Goal: Information Seeking & Learning: Learn about a topic

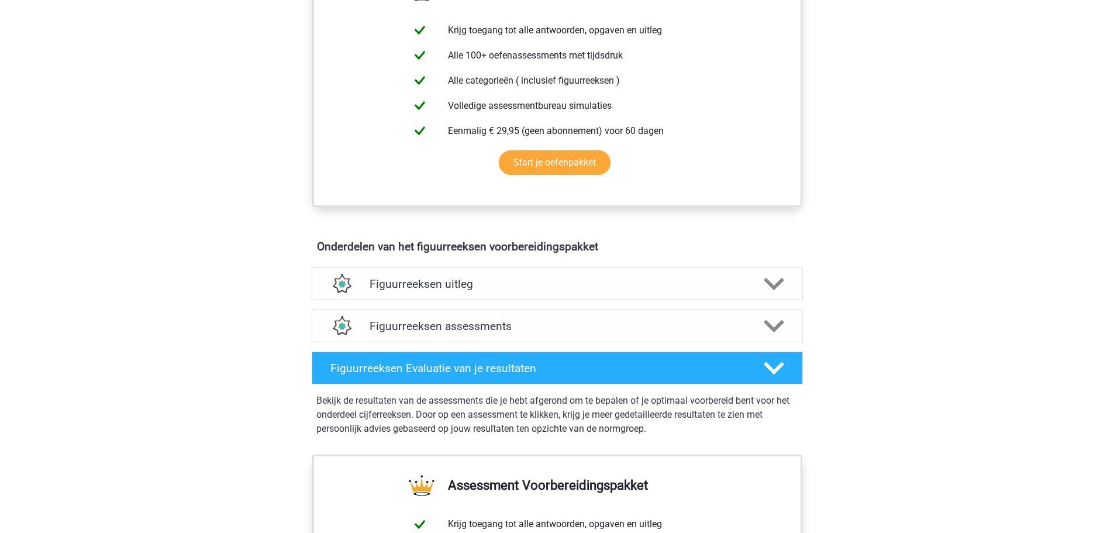
scroll to position [526, 0]
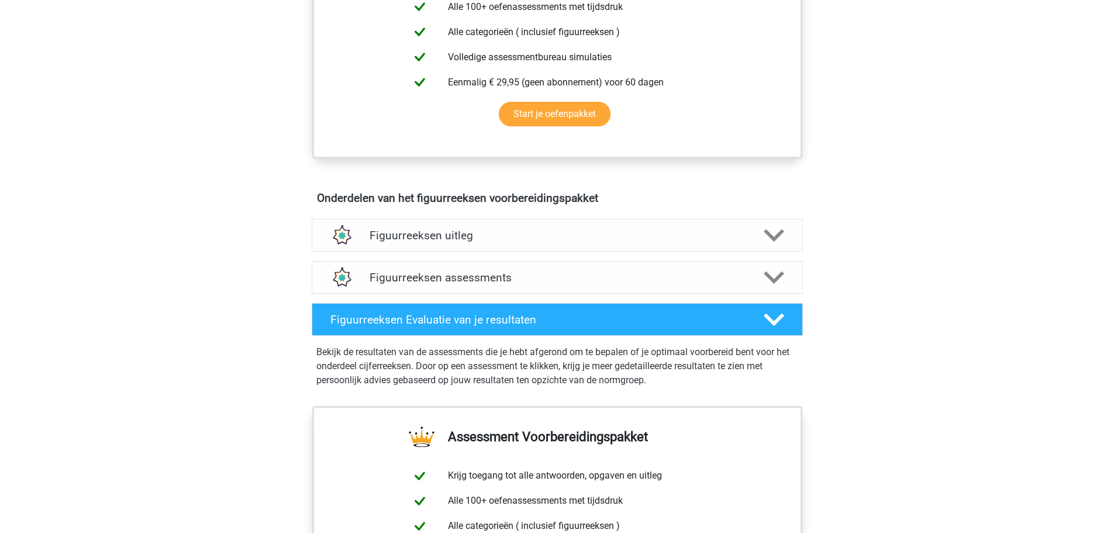
click at [523, 217] on div "Figuurreeksen uitleg Er zijn verschillende soorten patronen te herkennen die va…" at bounding box center [557, 235] width 537 height 42
click at [512, 235] on h4 "Figuurreeksen uitleg" at bounding box center [556, 235] width 375 height 13
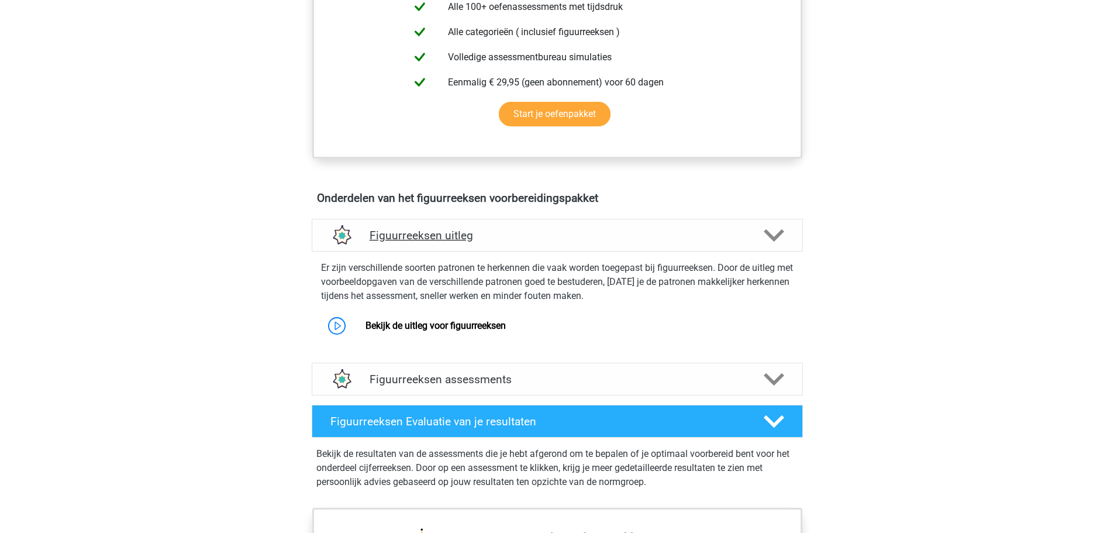
click at [512, 235] on h4 "Figuurreeksen uitleg" at bounding box center [556, 235] width 375 height 13
click at [461, 323] on link "Bekijk de uitleg voor figuurreeksen" at bounding box center [435, 325] width 140 height 11
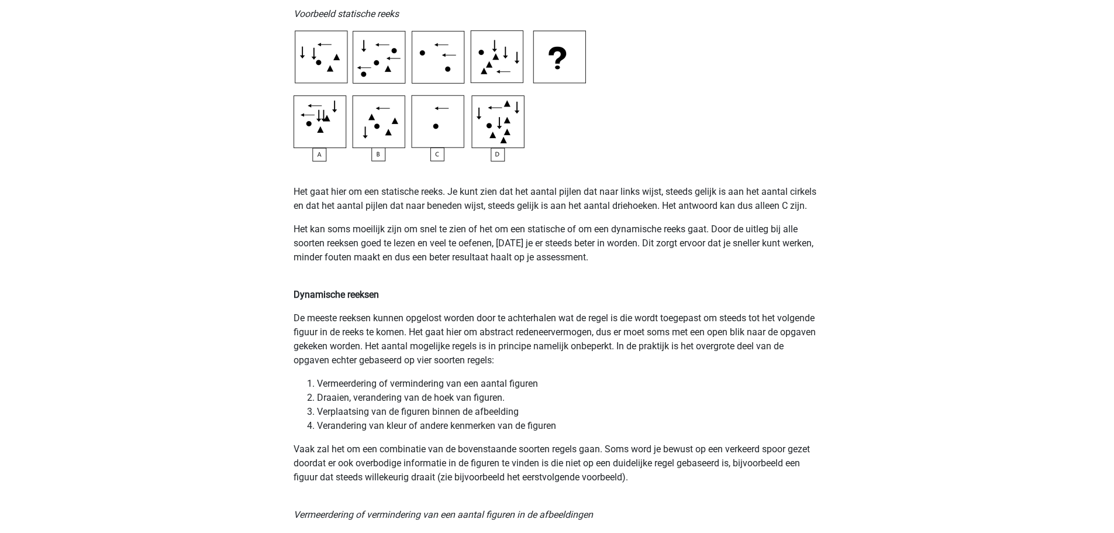
scroll to position [701, 0]
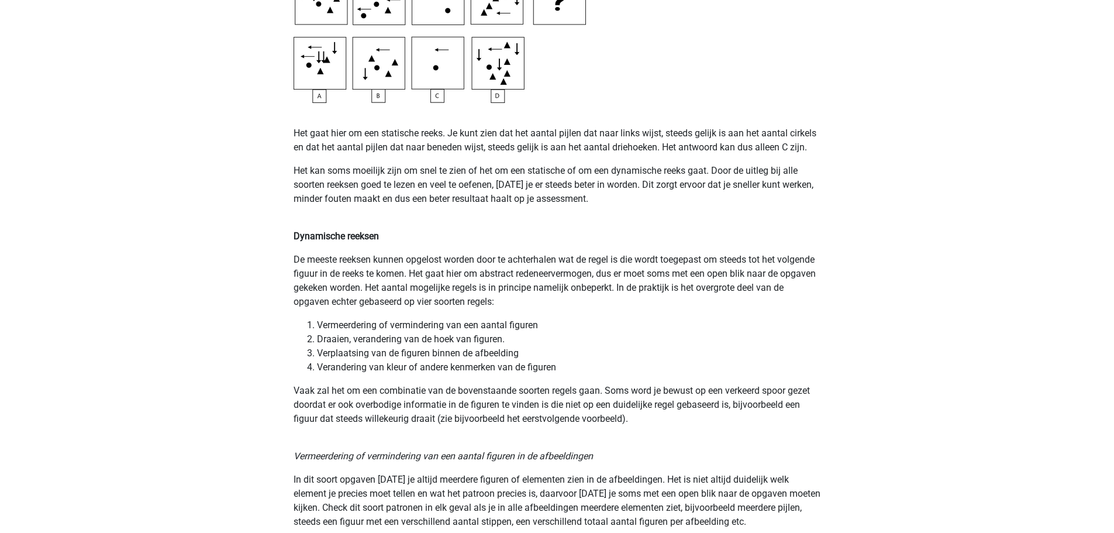
click at [495, 178] on p "Het kan soms moeilijk zijn om snel te zien of het om een statische of om een dy…" at bounding box center [556, 192] width 527 height 56
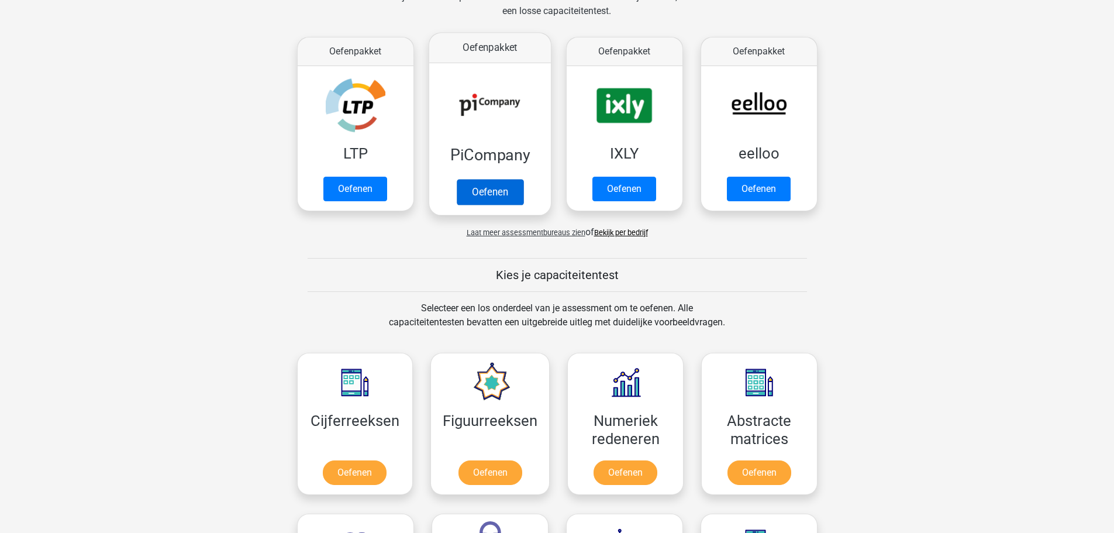
scroll to position [175, 0]
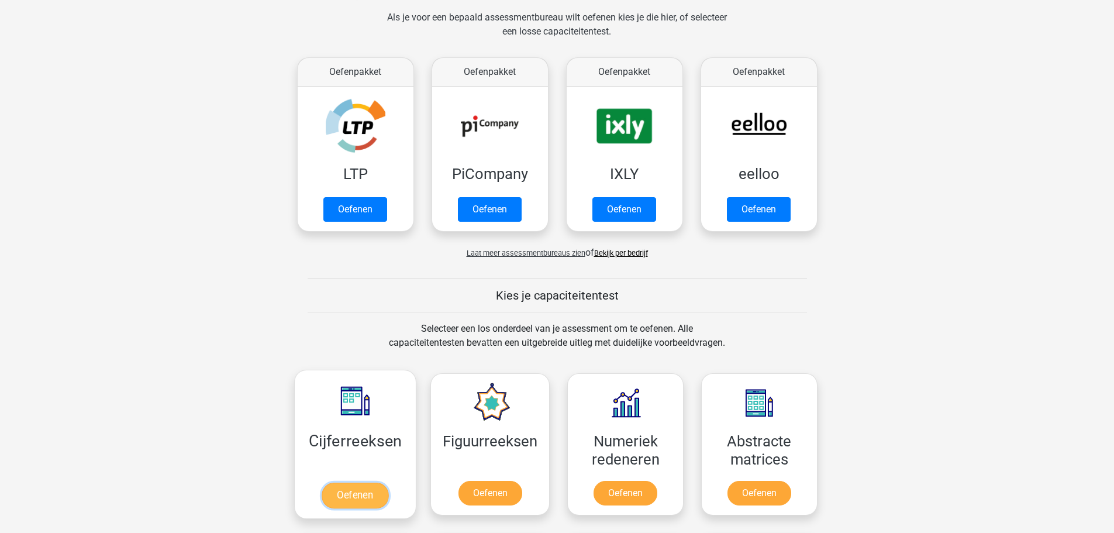
click at [349, 492] on link "Oefenen" at bounding box center [355, 495] width 67 height 26
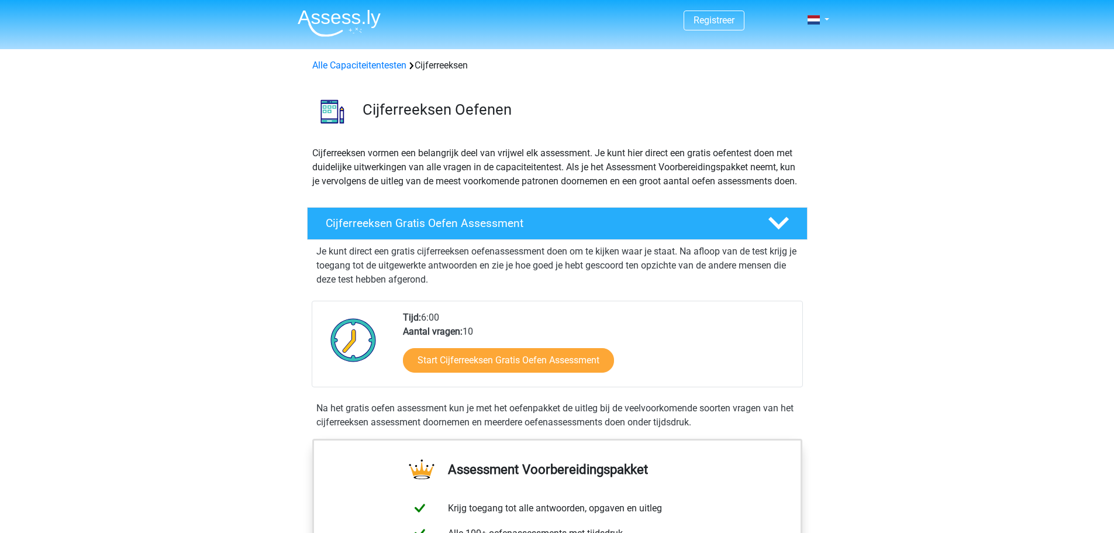
click at [497, 359] on div "Start Cijferreeksen Gratis Oefen Assessment" at bounding box center [598, 362] width 390 height 48
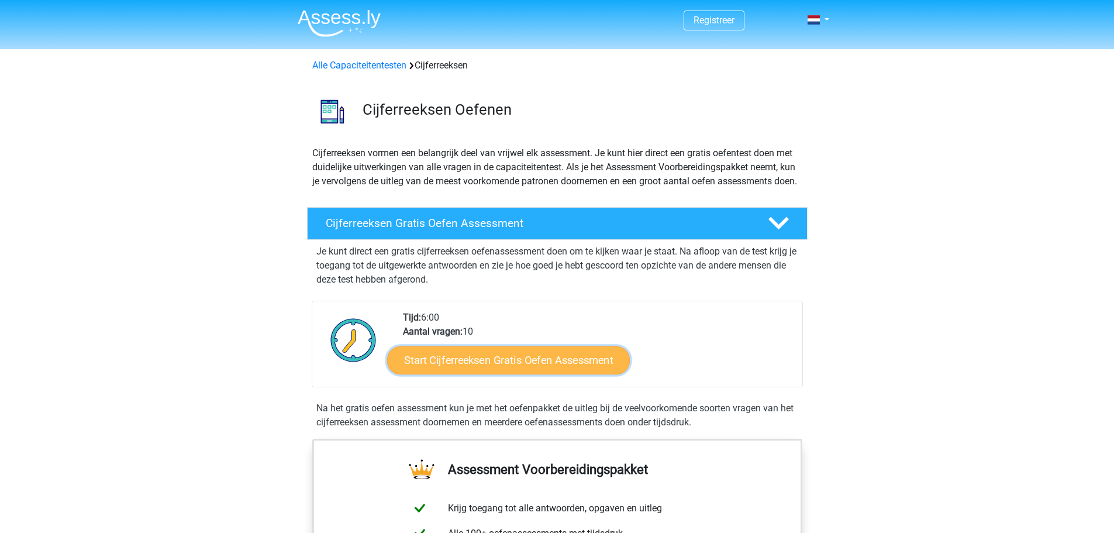
click at [480, 374] on link "Start Cijferreeksen Gratis Oefen Assessment" at bounding box center [508, 359] width 243 height 28
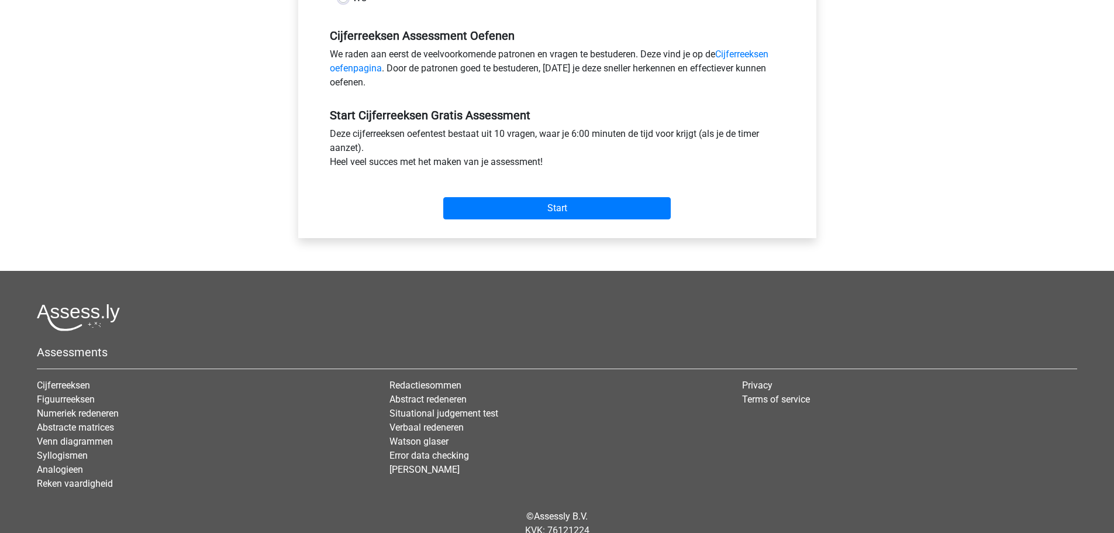
scroll to position [351, 0]
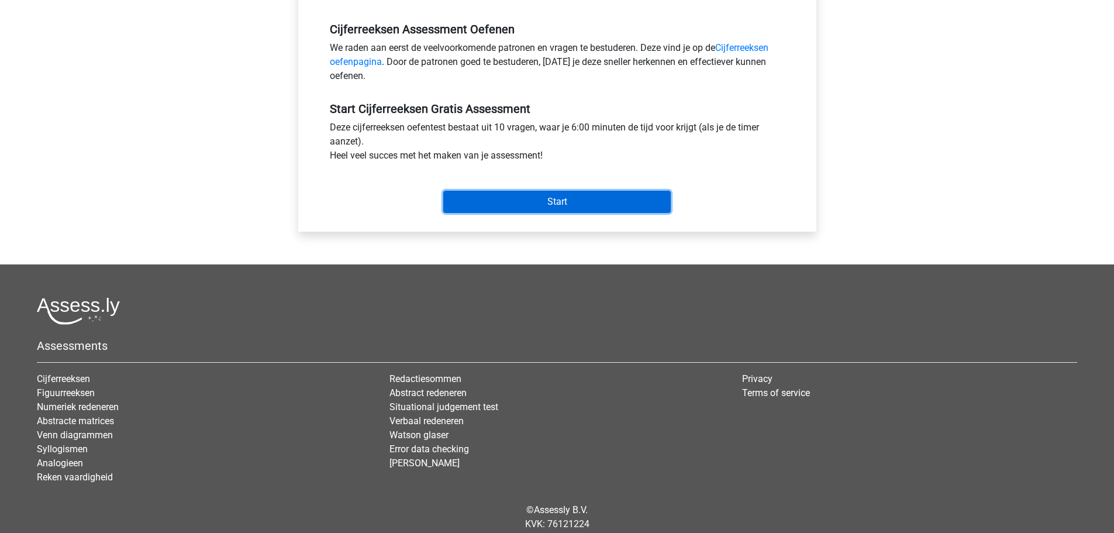
click at [616, 192] on input "Start" at bounding box center [556, 202] width 227 height 22
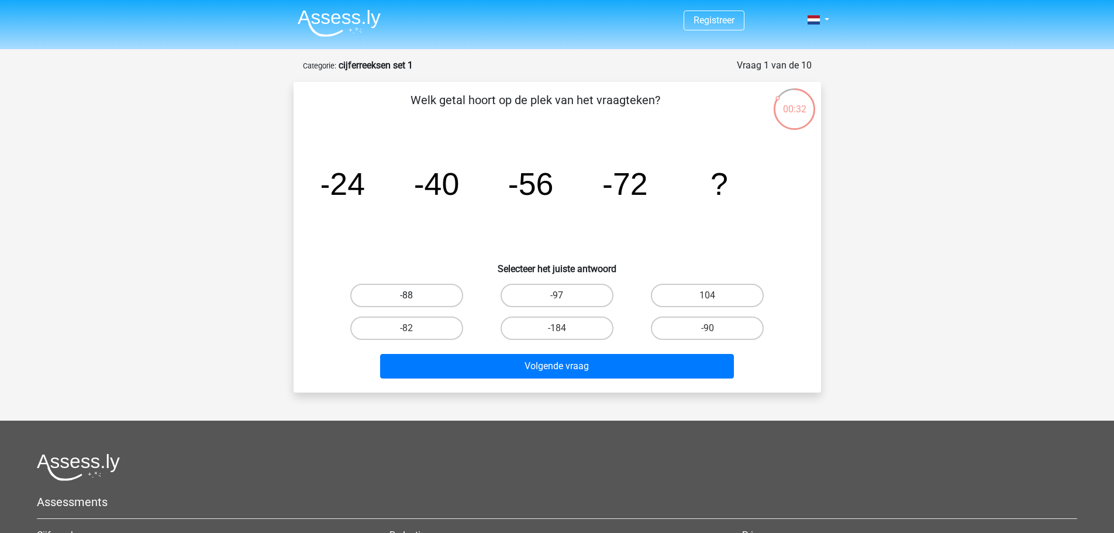
click at [440, 291] on label "-88" at bounding box center [406, 295] width 113 height 23
click at [414, 295] on input "-88" at bounding box center [410, 299] width 8 height 8
radio input "true"
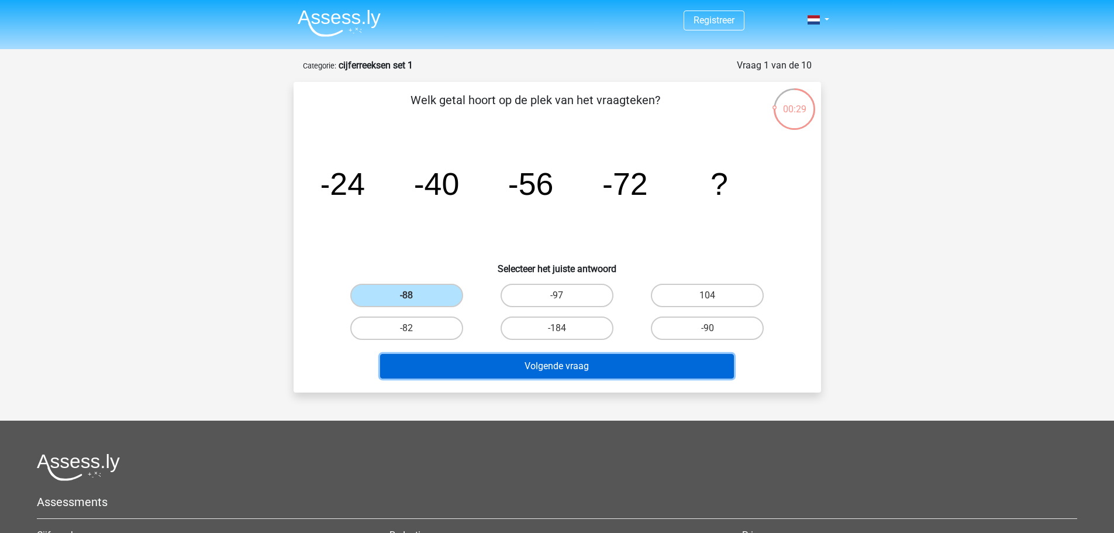
click at [580, 370] on button "Volgende vraag" at bounding box center [557, 366] width 354 height 25
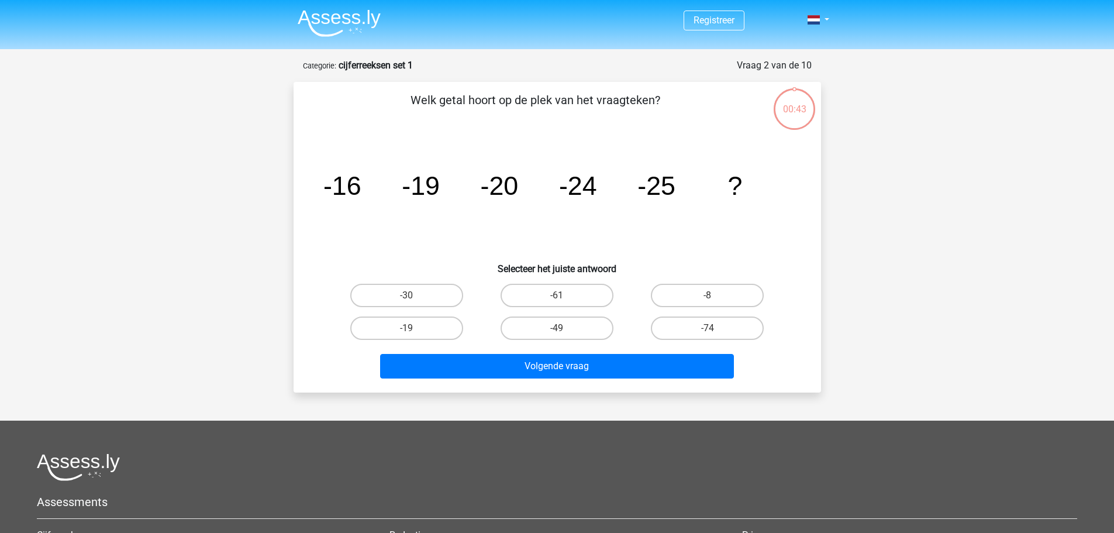
scroll to position [58, 0]
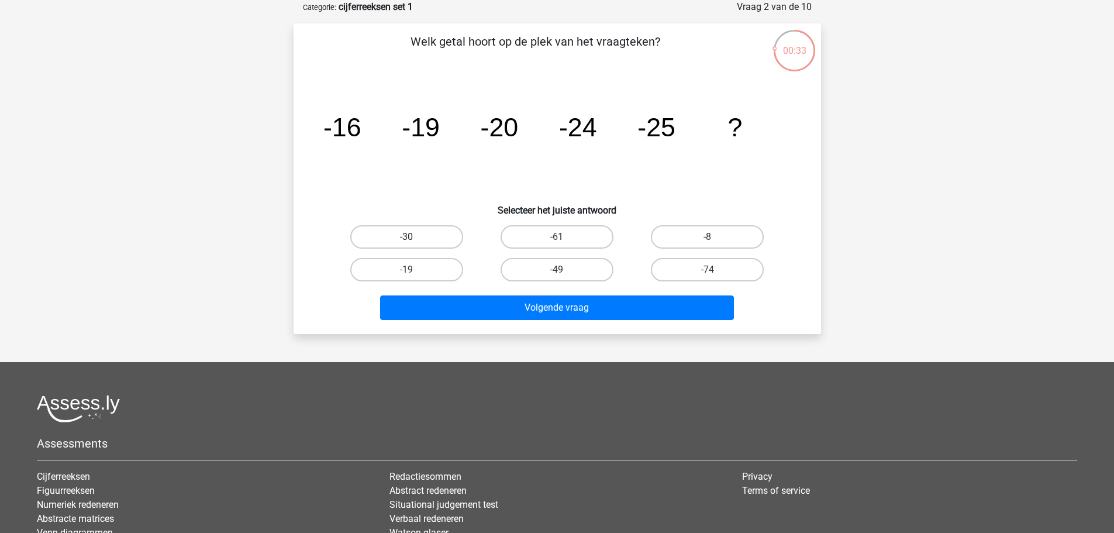
click at [426, 228] on label "-30" at bounding box center [406, 236] width 113 height 23
click at [414, 237] on input "-30" at bounding box center [410, 241] width 8 height 8
radio input "true"
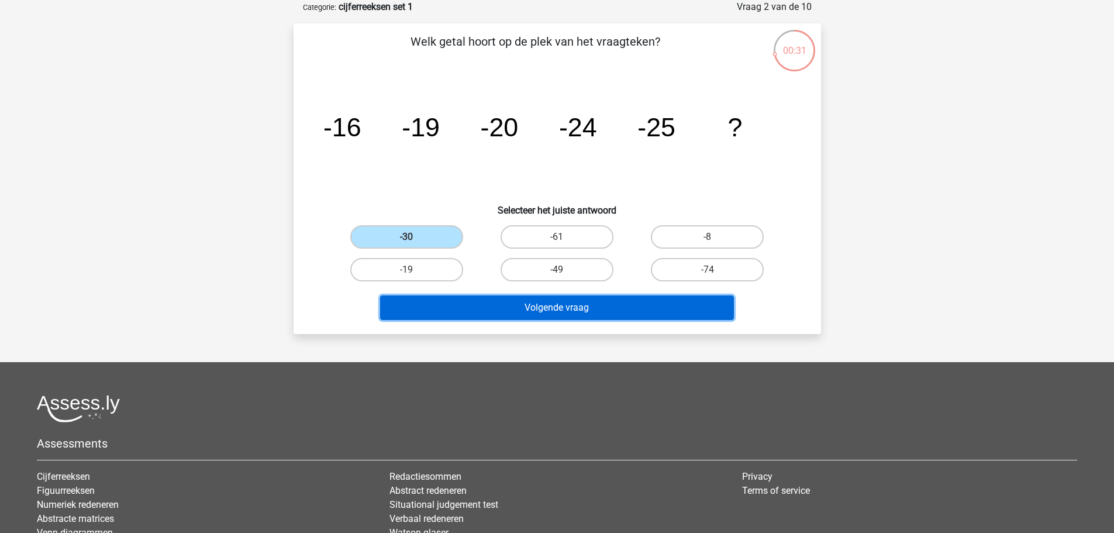
click at [562, 317] on button "Volgende vraag" at bounding box center [557, 307] width 354 height 25
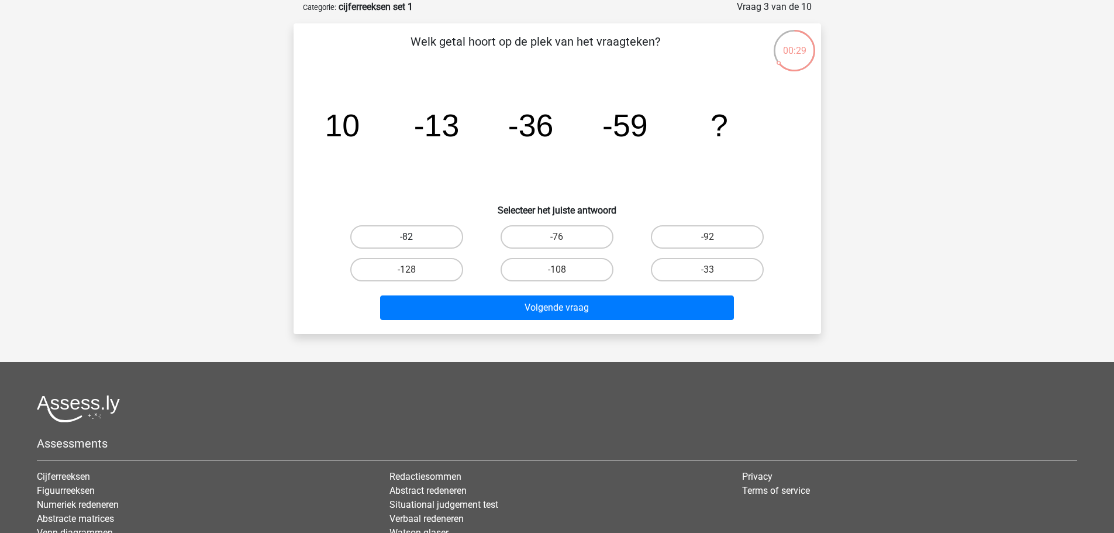
click at [457, 240] on label "-82" at bounding box center [406, 236] width 113 height 23
click at [414, 240] on input "-82" at bounding box center [410, 241] width 8 height 8
radio input "true"
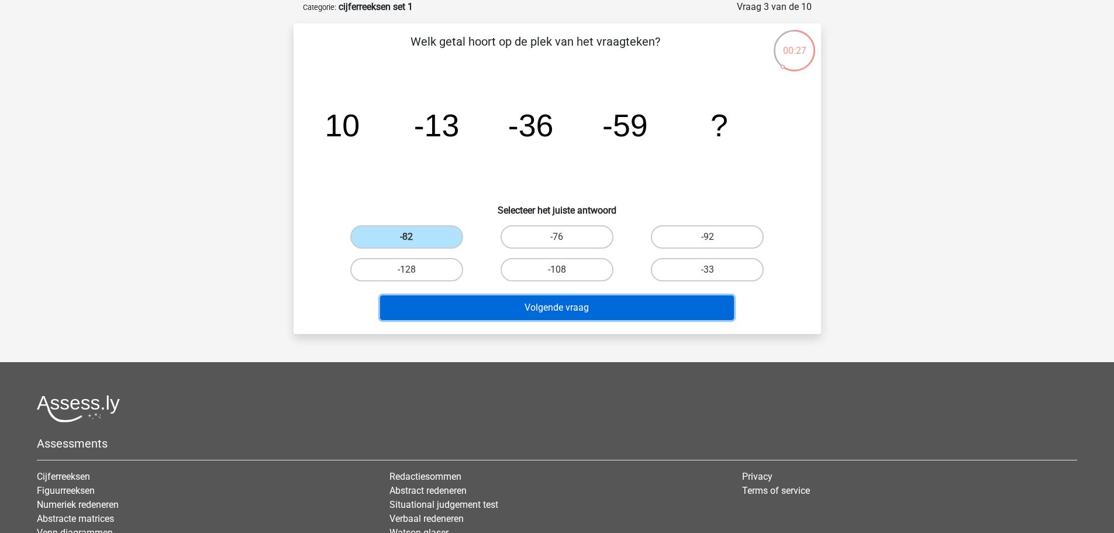
click at [579, 305] on button "Volgende vraag" at bounding box center [557, 307] width 354 height 25
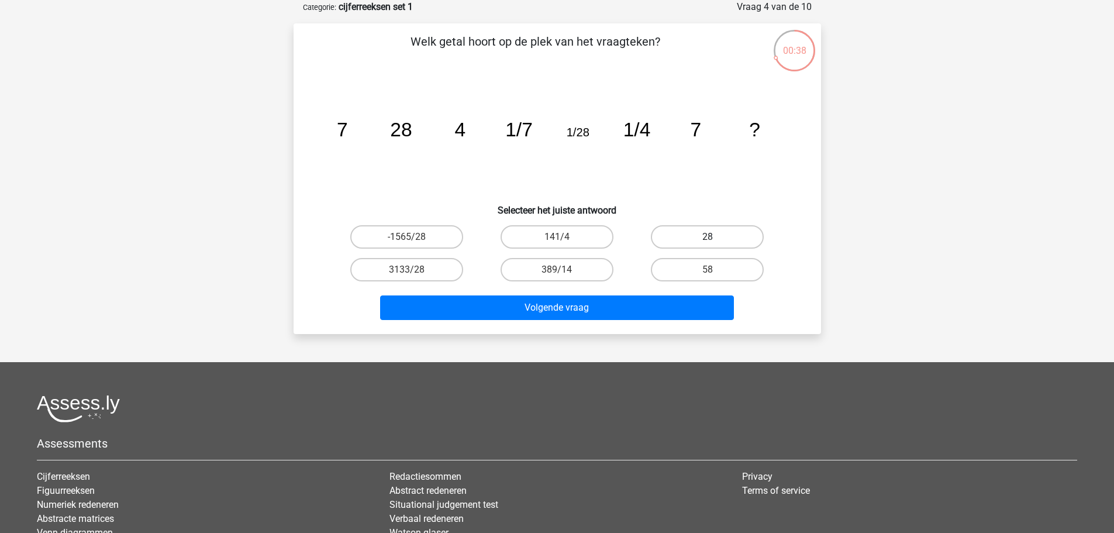
click at [736, 245] on label "28" at bounding box center [707, 236] width 113 height 23
click at [715, 244] on input "28" at bounding box center [711, 241] width 8 height 8
radio input "true"
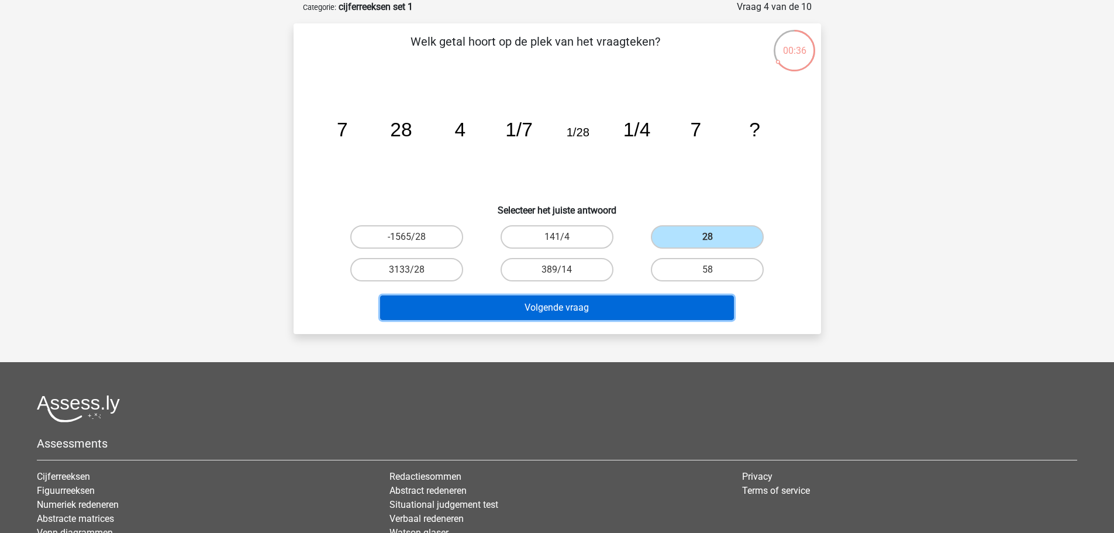
click at [676, 302] on button "Volgende vraag" at bounding box center [557, 307] width 354 height 25
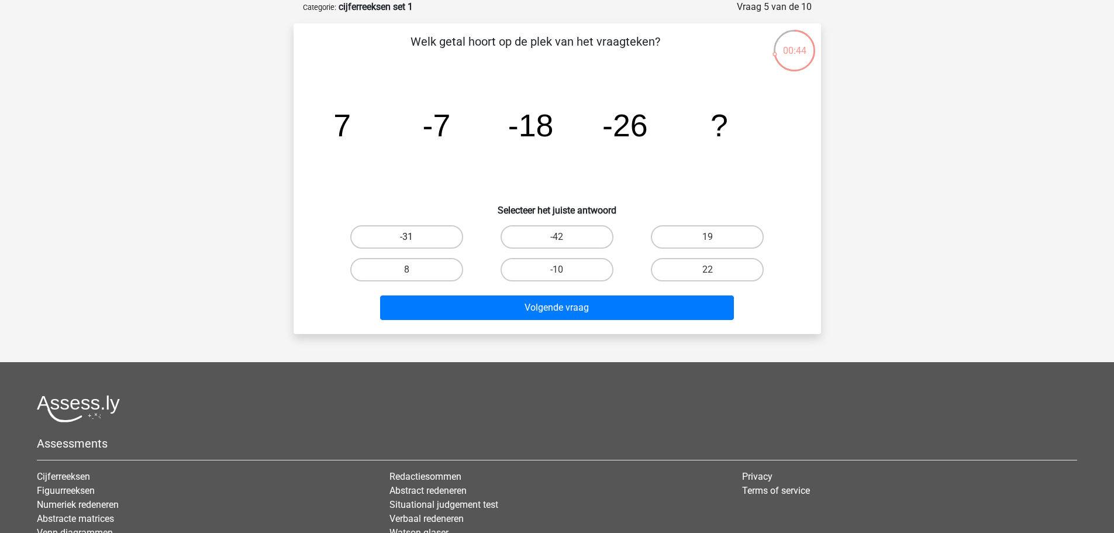
click at [450, 233] on label "-31" at bounding box center [406, 236] width 113 height 23
click at [414, 237] on input "-31" at bounding box center [410, 241] width 8 height 8
radio input "true"
click at [600, 320] on div "Volgende vraag" at bounding box center [556, 309] width 451 height 29
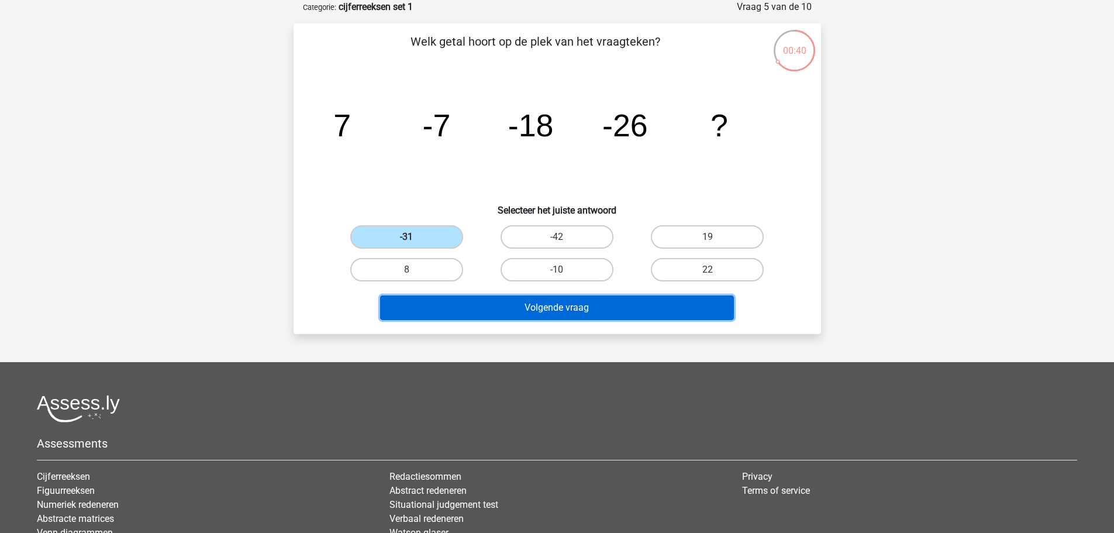
click at [596, 307] on button "Volgende vraag" at bounding box center [557, 307] width 354 height 25
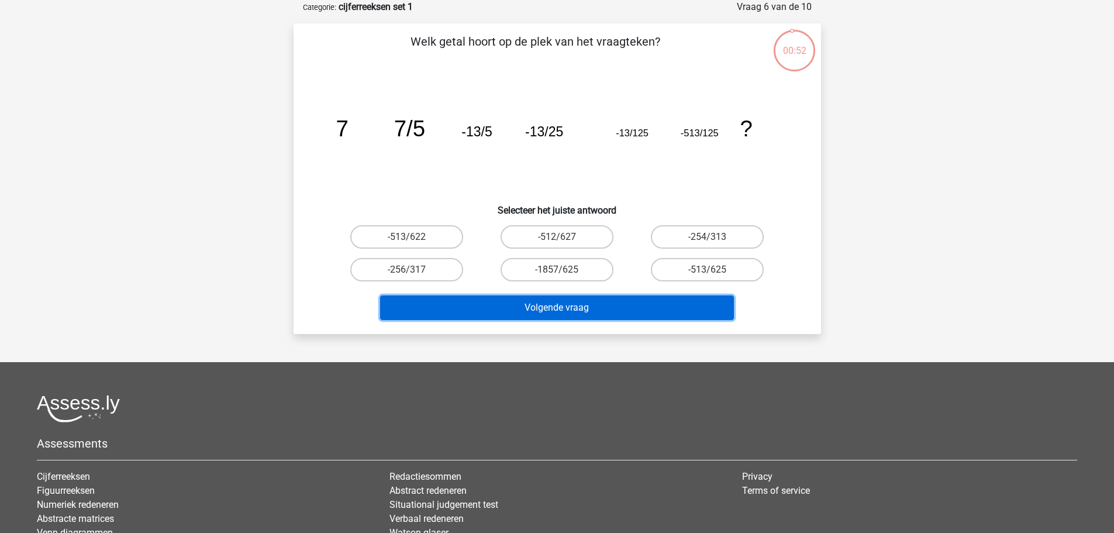
click at [592, 302] on button "Volgende vraag" at bounding box center [557, 307] width 354 height 25
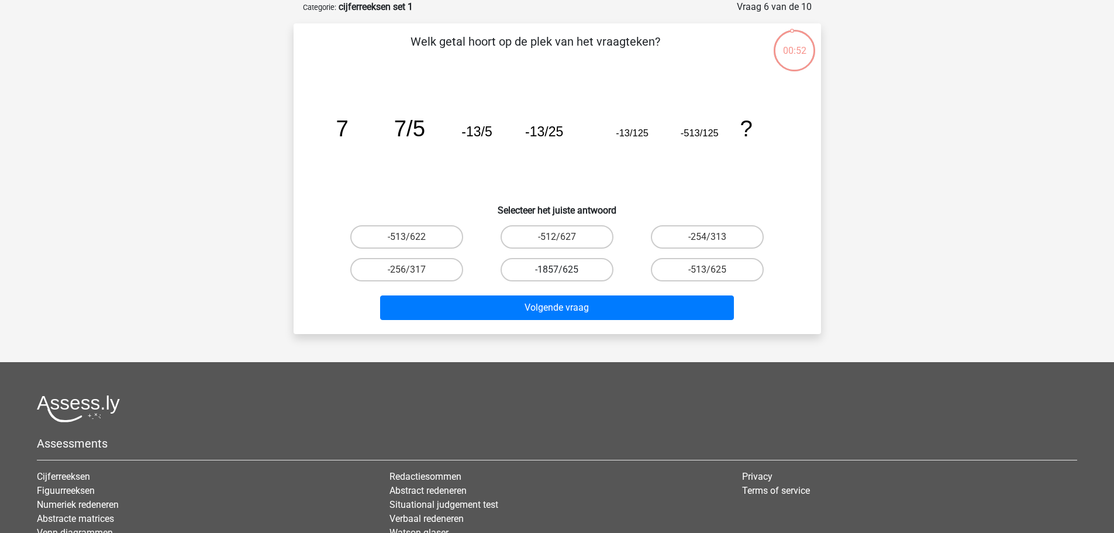
click at [586, 274] on label "-1857/625" at bounding box center [556, 269] width 113 height 23
click at [564, 274] on input "-1857/625" at bounding box center [560, 273] width 8 height 8
radio input "true"
click at [573, 324] on div "Volgende vraag" at bounding box center [556, 309] width 451 height 29
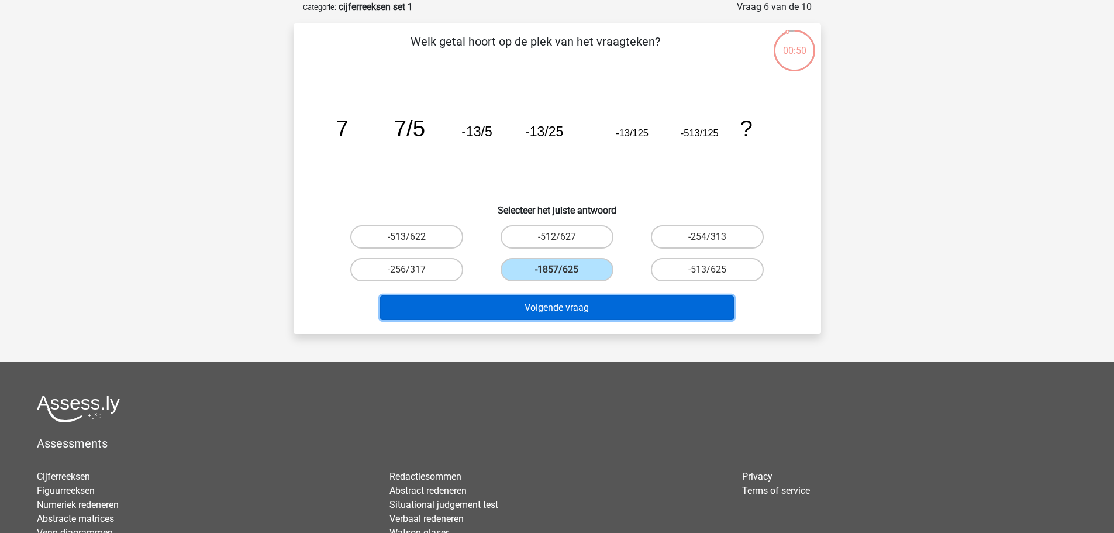
drag, startPoint x: 579, startPoint y: 315, endPoint x: 582, endPoint y: 309, distance: 7.1
click at [582, 309] on button "Volgende vraag" at bounding box center [557, 307] width 354 height 25
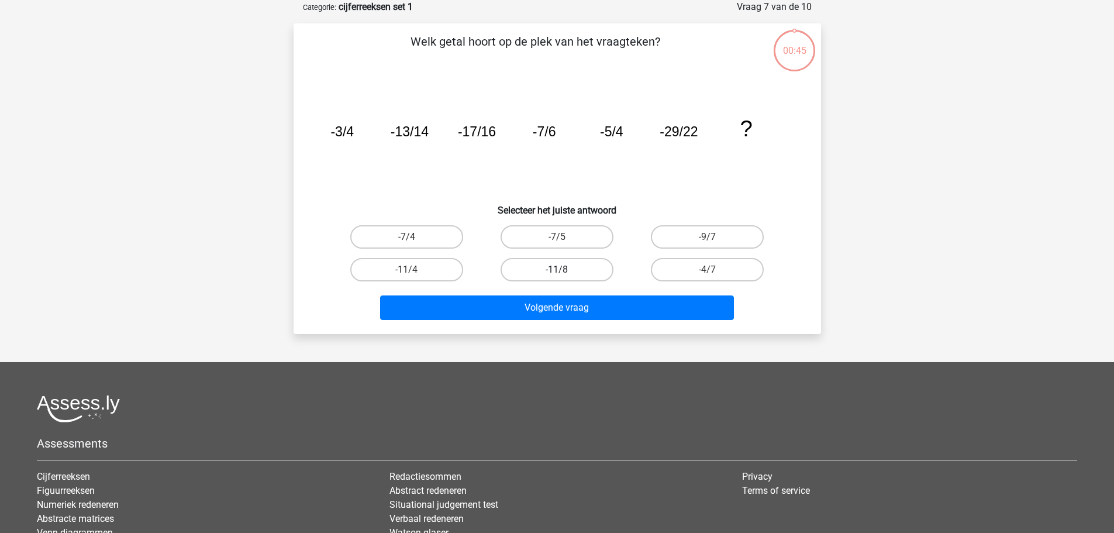
click at [583, 267] on label "-11/8" at bounding box center [556, 269] width 113 height 23
click at [564, 269] on input "-11/8" at bounding box center [560, 273] width 8 height 8
radio input "true"
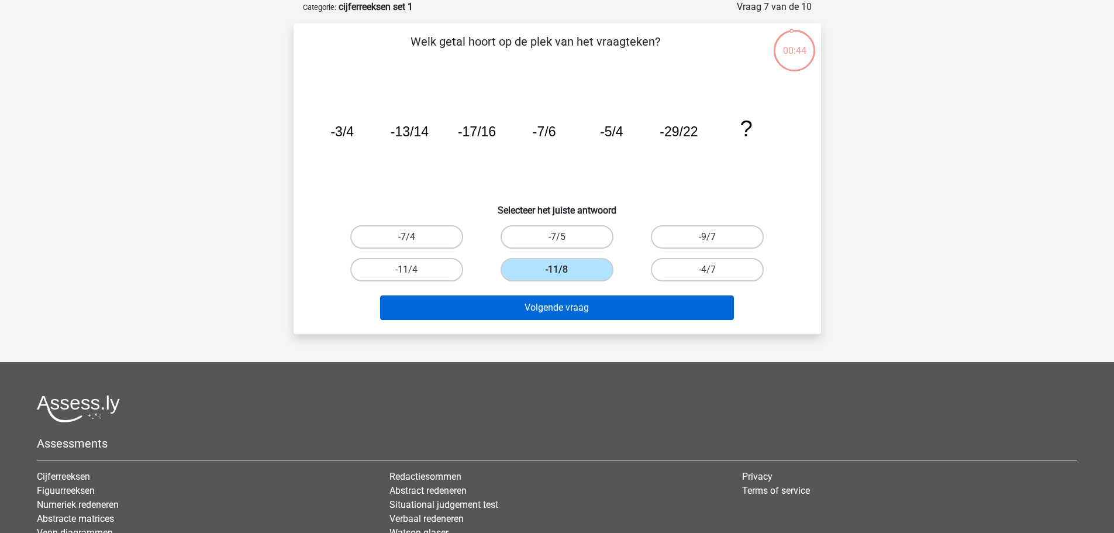
drag, startPoint x: 571, startPoint y: 288, endPoint x: 562, endPoint y: 307, distance: 21.2
click at [569, 290] on div "Volgende vraag" at bounding box center [557, 305] width 490 height 39
drag, startPoint x: 561, startPoint y: 316, endPoint x: 567, endPoint y: 320, distance: 7.6
click at [566, 320] on div "Volgende vraag" at bounding box center [556, 309] width 451 height 29
click at [550, 314] on button "Volgende vraag" at bounding box center [557, 307] width 354 height 25
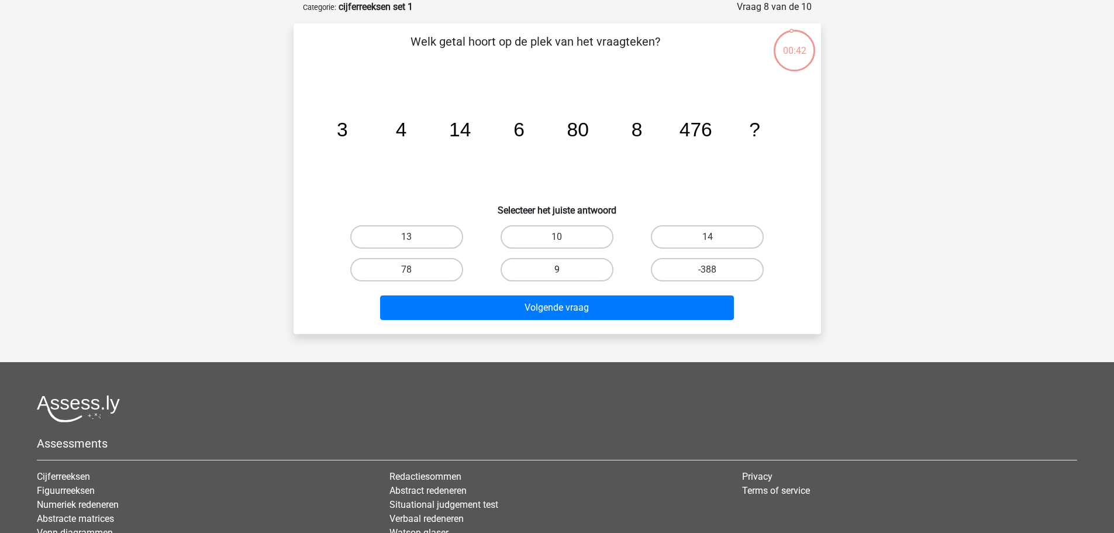
click at [569, 271] on label "9" at bounding box center [556, 269] width 113 height 23
click at [564, 271] on input "9" at bounding box center [560, 273] width 8 height 8
radio input "true"
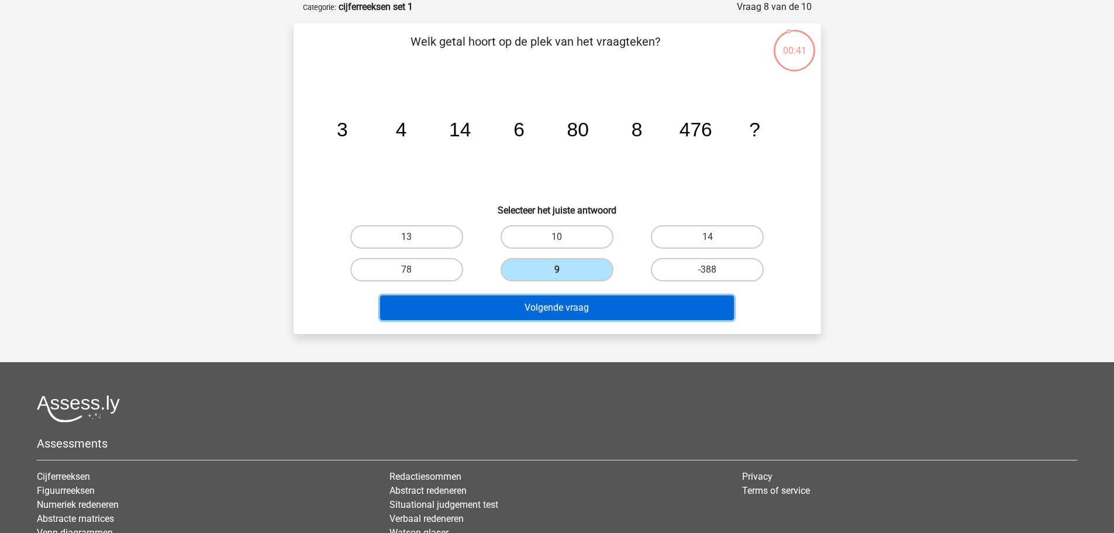
click at [565, 302] on button "Volgende vraag" at bounding box center [557, 307] width 354 height 25
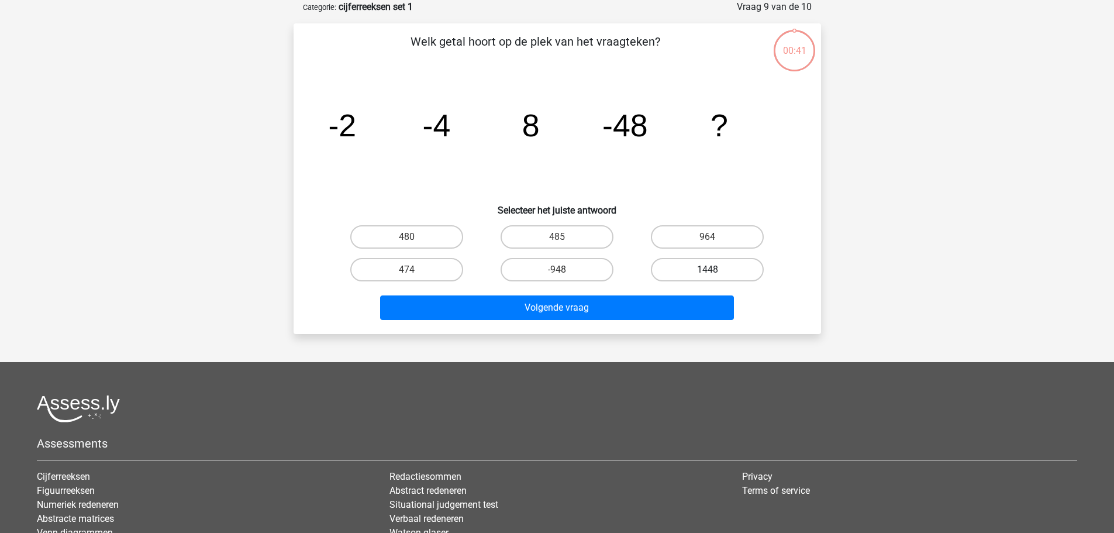
click at [745, 262] on label "1448" at bounding box center [707, 269] width 113 height 23
click at [715, 269] on input "1448" at bounding box center [711, 273] width 8 height 8
radio input "true"
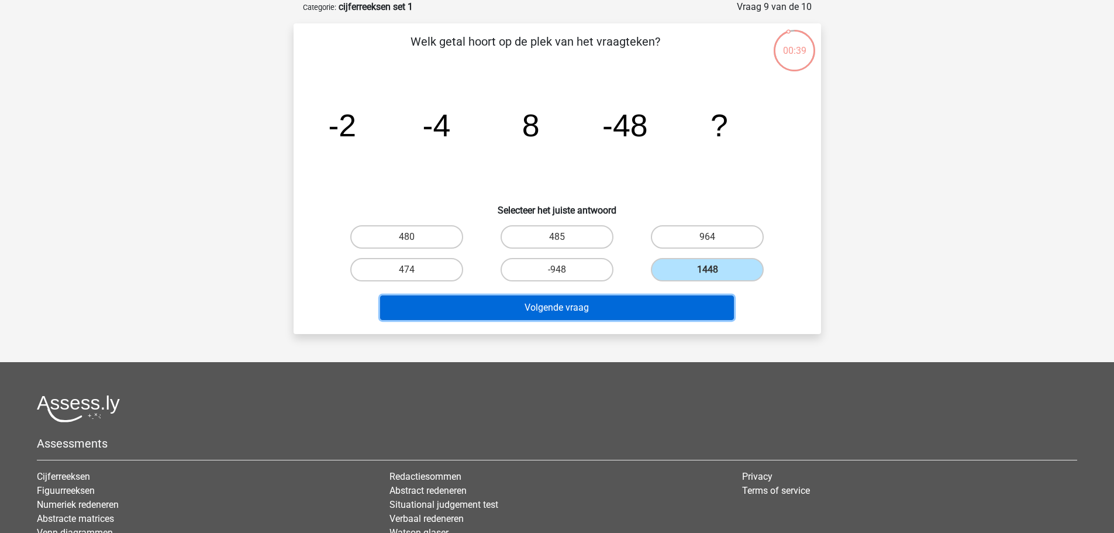
click at [717, 319] on button "Volgende vraag" at bounding box center [557, 307] width 354 height 25
click at [718, 320] on div "Resultaten" at bounding box center [556, 309] width 451 height 29
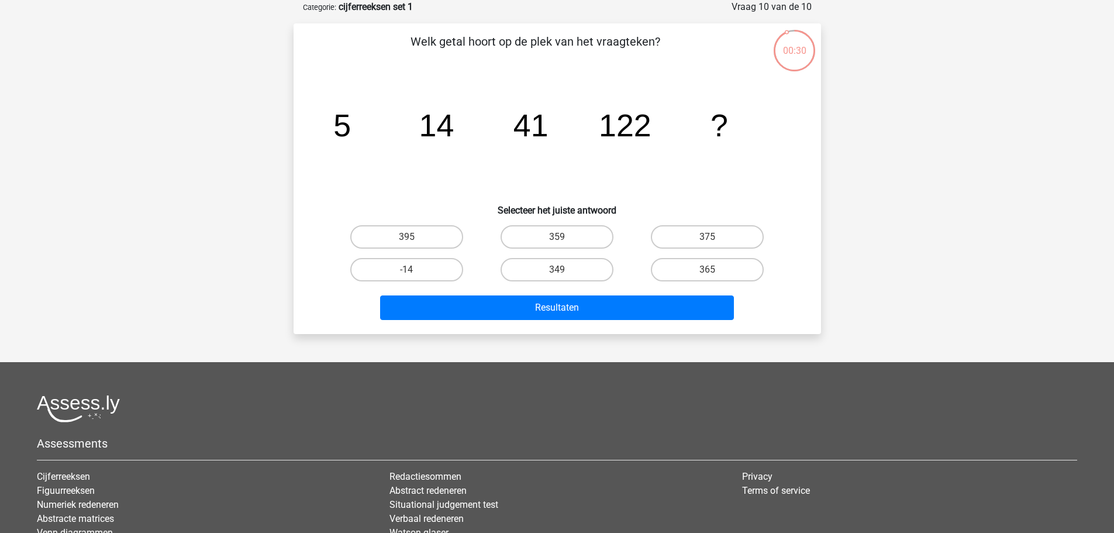
click at [573, 321] on div "Resultaten" at bounding box center [556, 309] width 451 height 29
click at [715, 271] on label "365" at bounding box center [707, 269] width 113 height 23
click at [715, 271] on input "365" at bounding box center [711, 273] width 8 height 8
radio input "true"
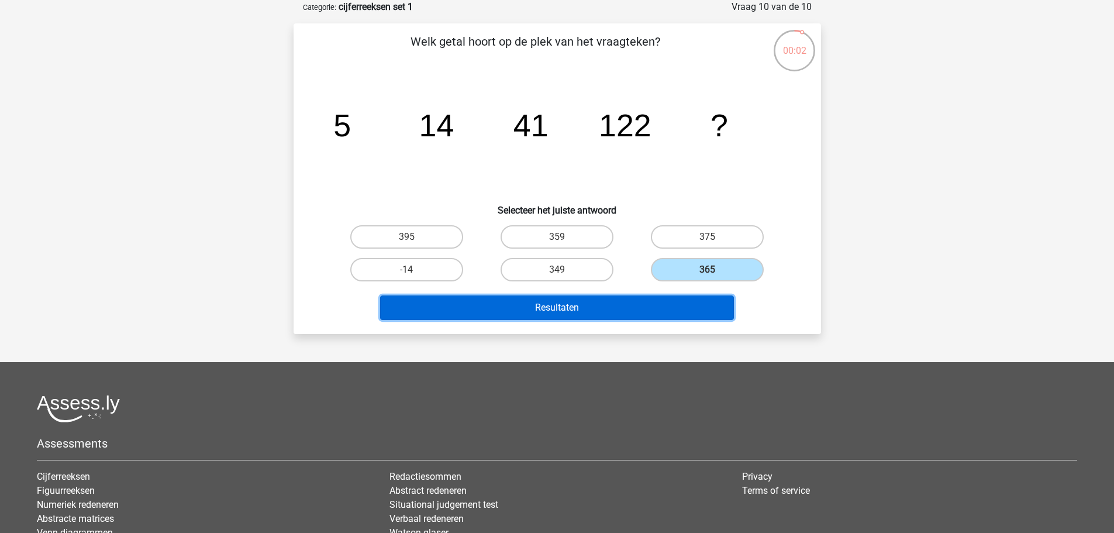
click at [647, 305] on button "Resultaten" at bounding box center [557, 307] width 354 height 25
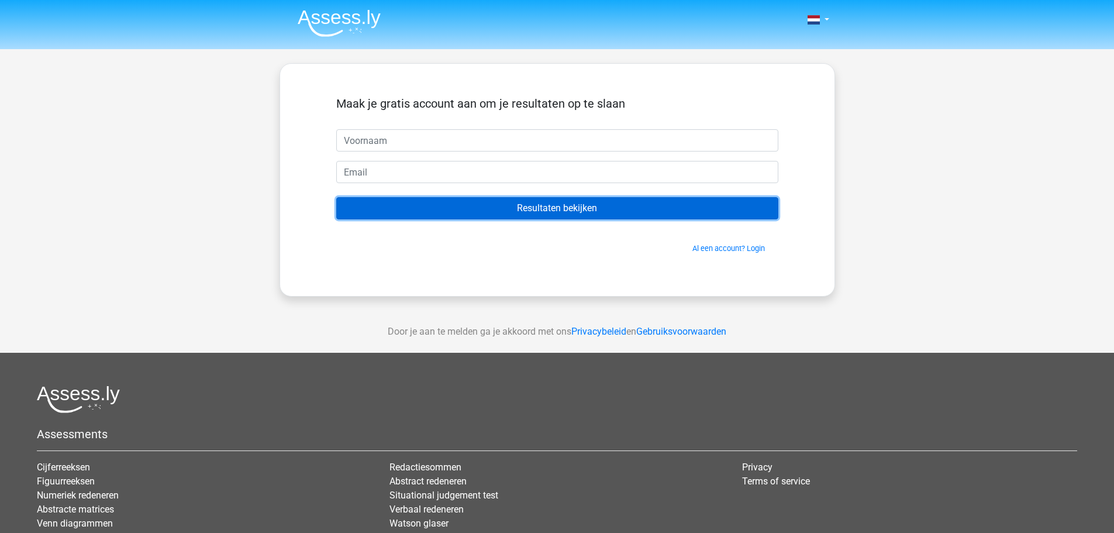
click at [568, 217] on input "Resultaten bekijken" at bounding box center [557, 208] width 442 height 22
